Goal: Contribute content: Add original content to the website for others to see

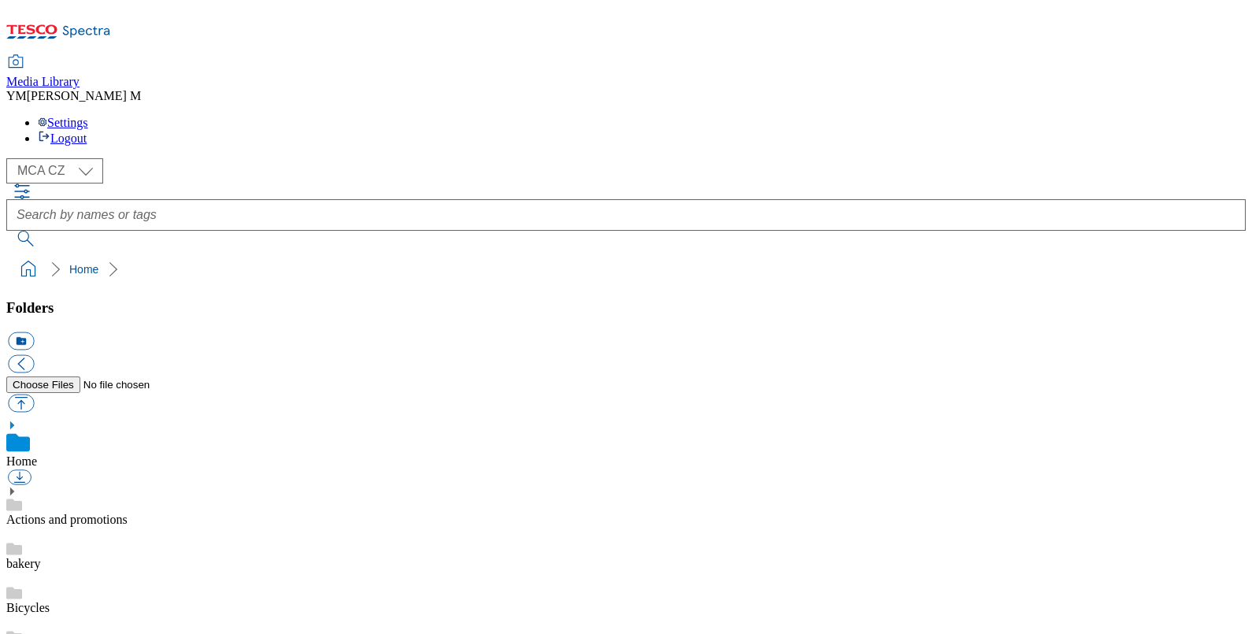
scroll to position [2, 0]
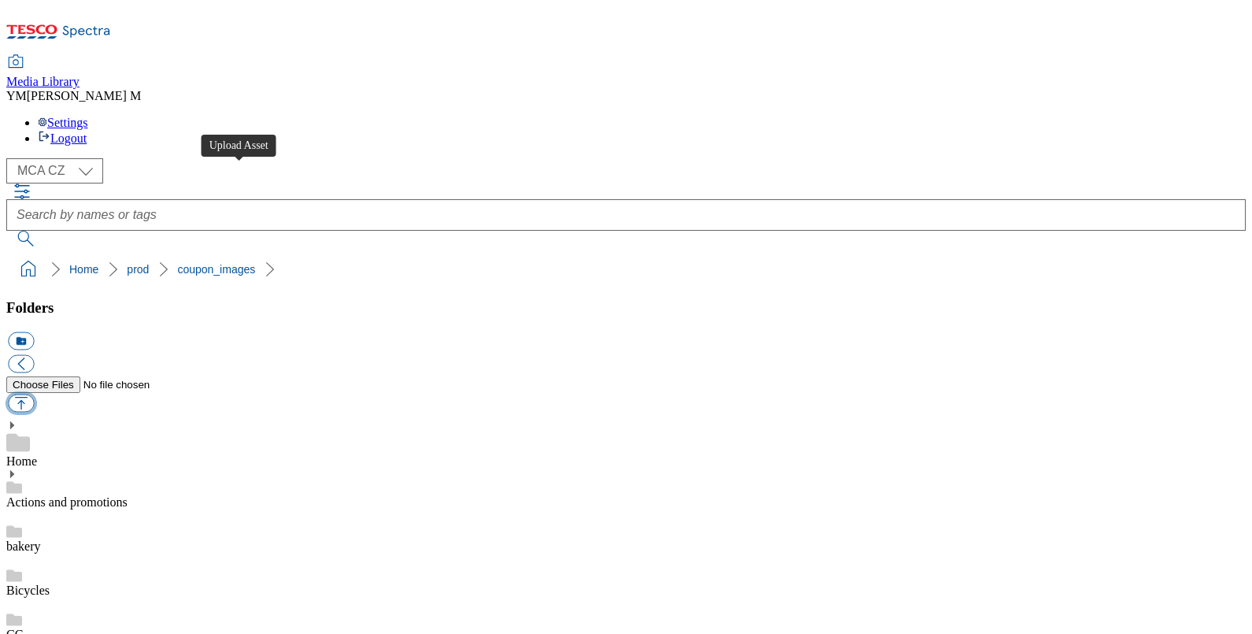
click at [34, 395] on button "button" at bounding box center [21, 404] width 26 height 18
type input "C:\fakepath\S33_1101_T.jpg"
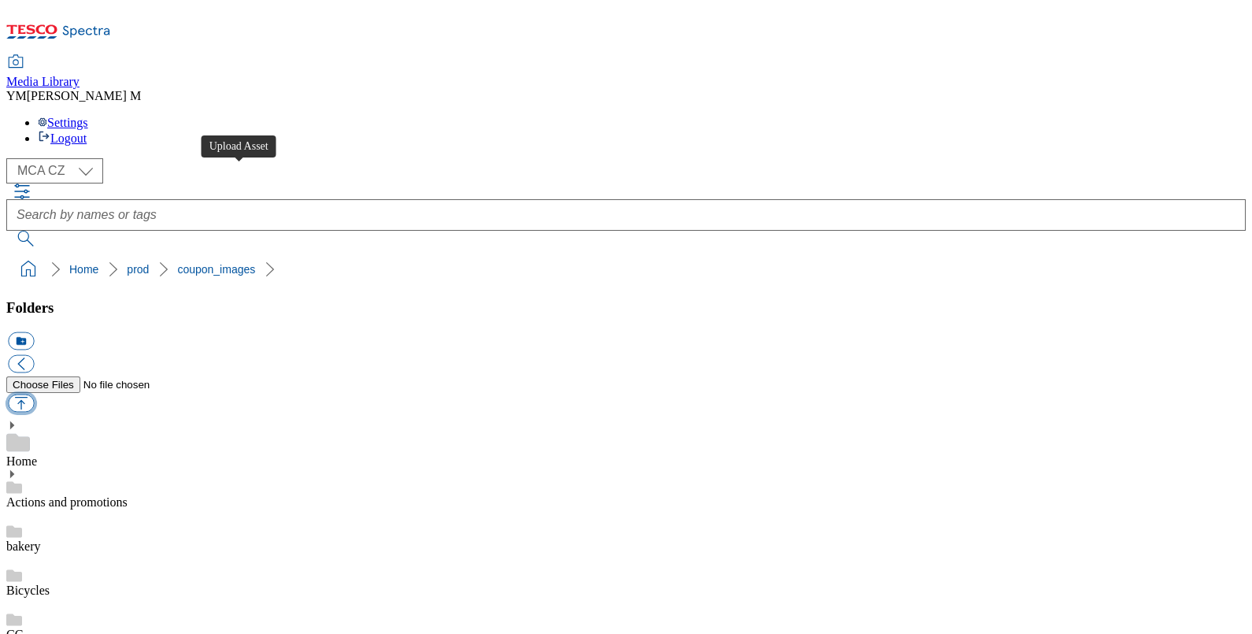
click at [34, 395] on button "button" at bounding box center [21, 404] width 26 height 18
type input "C:\fakepath\S33_1205_T.jpg"
